Goal: Task Accomplishment & Management: Complete application form

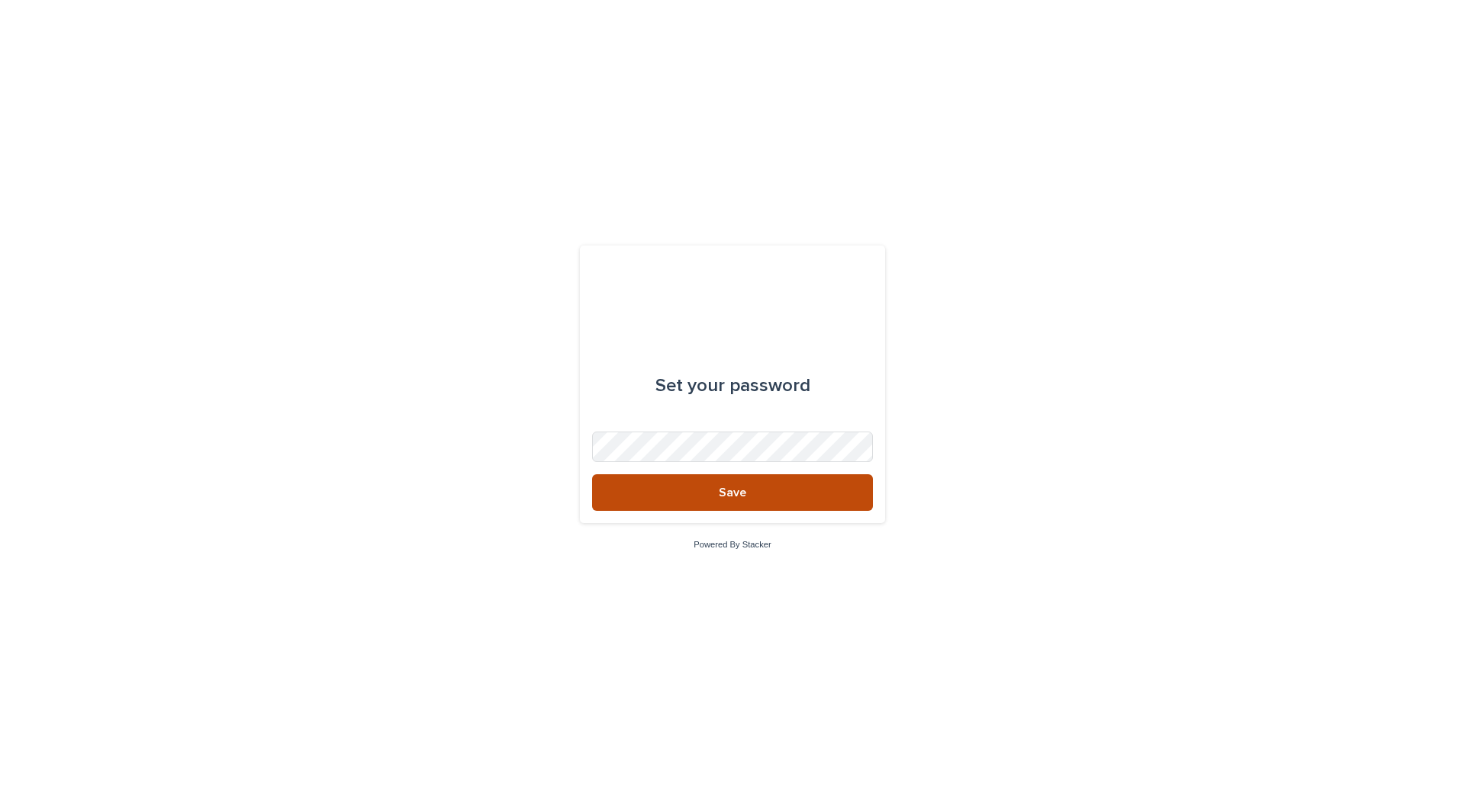
click at [679, 494] on button "Save" at bounding box center [733, 492] width 281 height 37
